Goal: Task Accomplishment & Management: Use online tool/utility

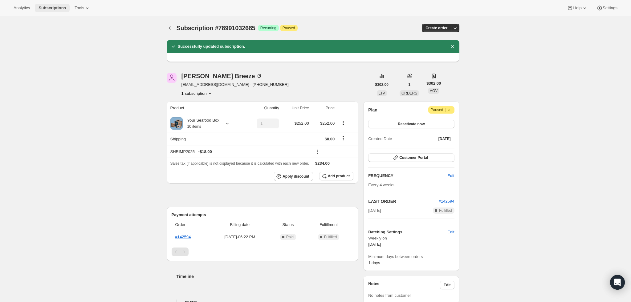
click at [42, 9] on span "Subscriptions" at bounding box center [52, 8] width 27 height 5
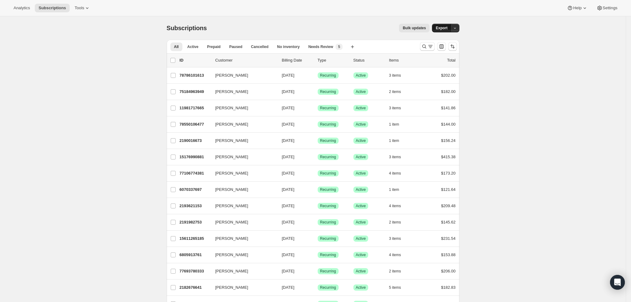
click at [443, 26] on span "Export" at bounding box center [442, 28] width 12 height 5
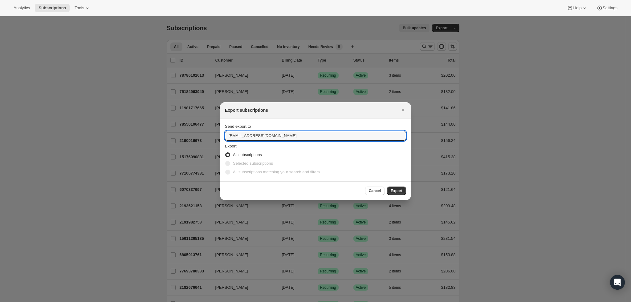
drag, startPoint x: 243, startPoint y: 136, endPoint x: 204, endPoint y: 133, distance: 39.3
type input "tyler@sea2table.com"
click at [395, 191] on span "Export" at bounding box center [397, 191] width 12 height 5
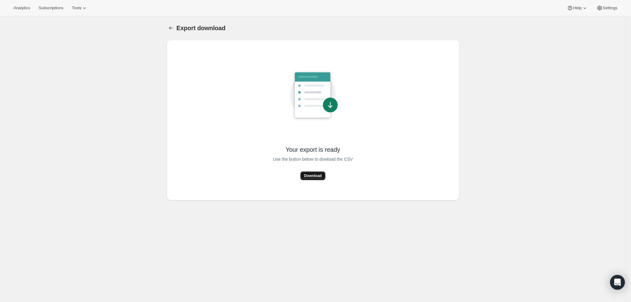
click at [320, 174] on span "Download" at bounding box center [313, 175] width 18 height 5
